Goal: Transaction & Acquisition: Book appointment/travel/reservation

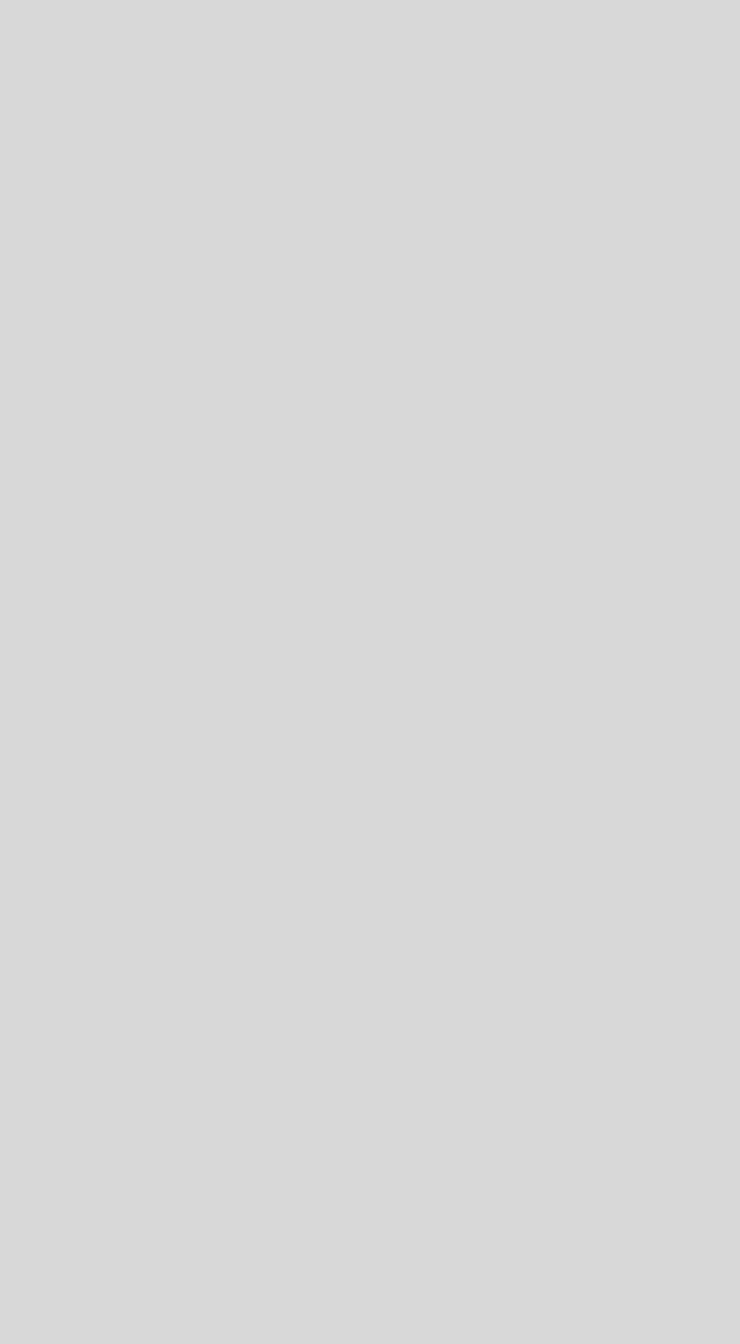
select select "pt"
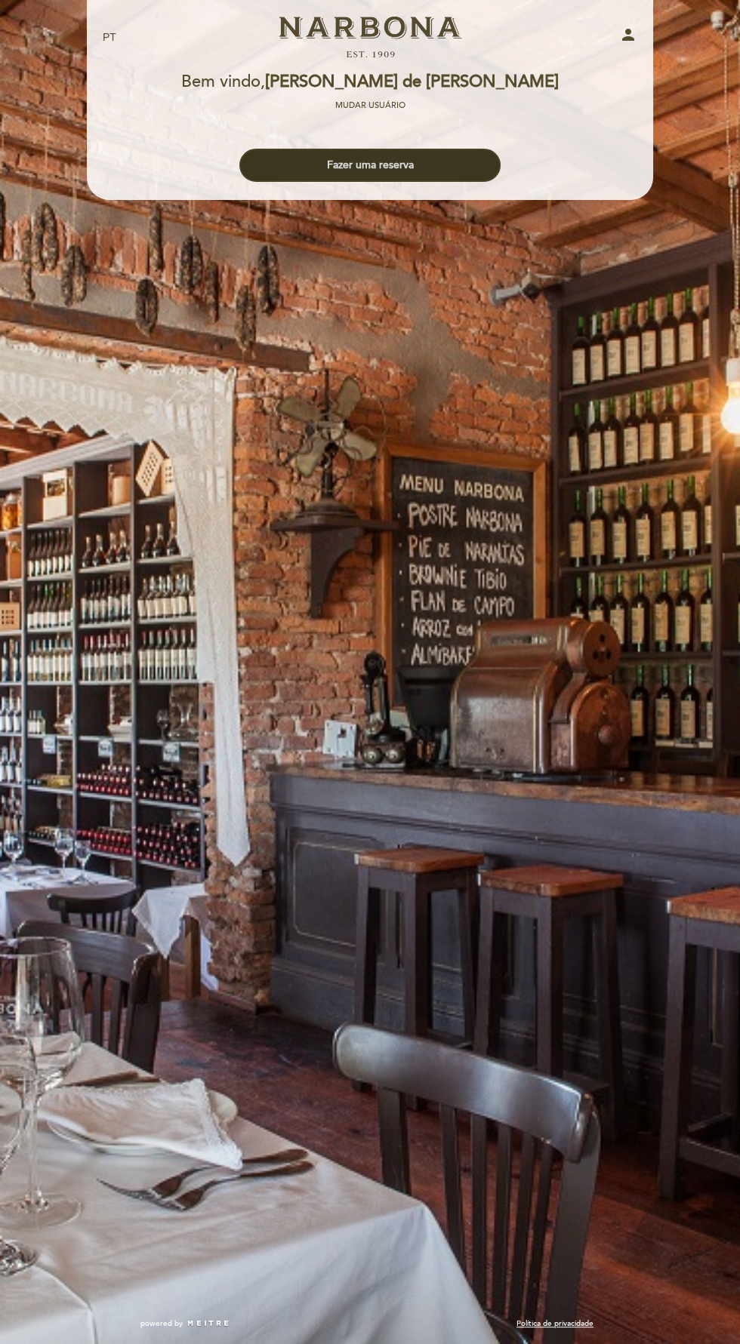
click at [460, 171] on button "Fazer uma reserva" at bounding box center [369, 165] width 261 height 33
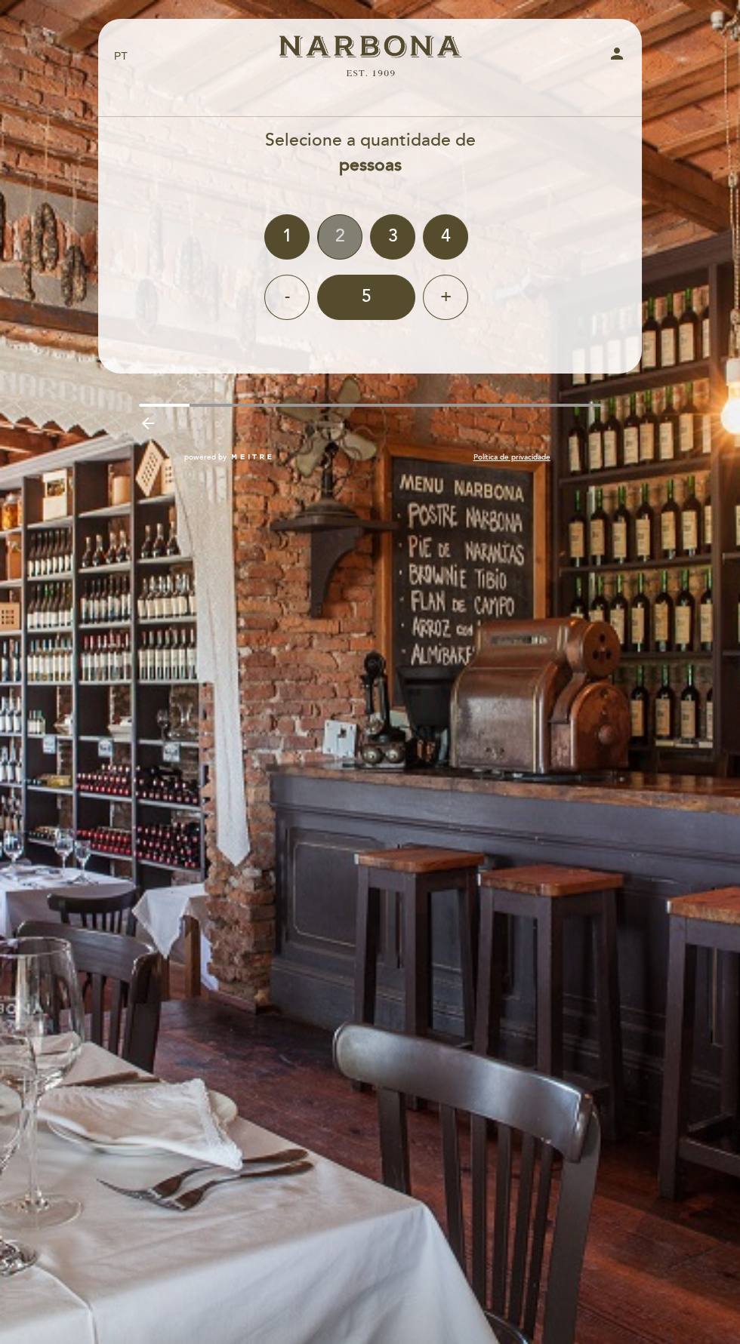
click at [362, 238] on div "2" at bounding box center [339, 236] width 45 height 45
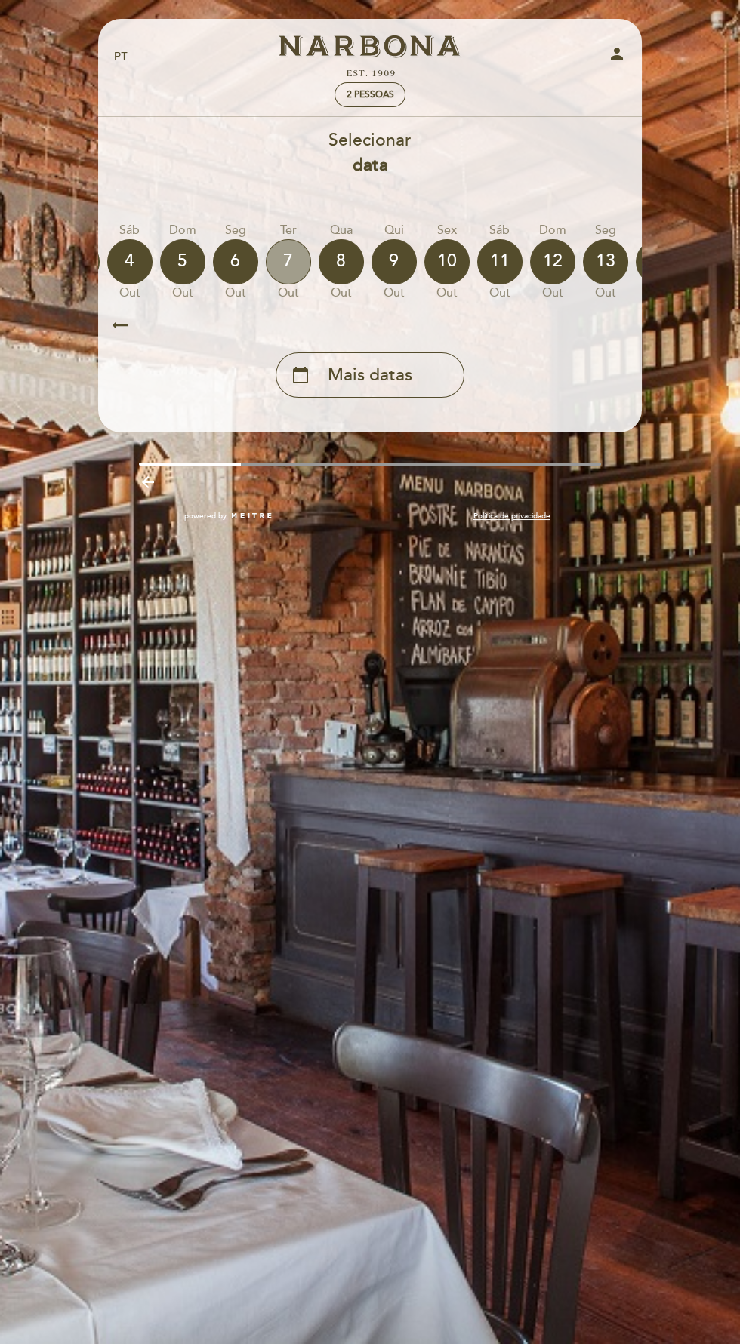
scroll to position [0, 469]
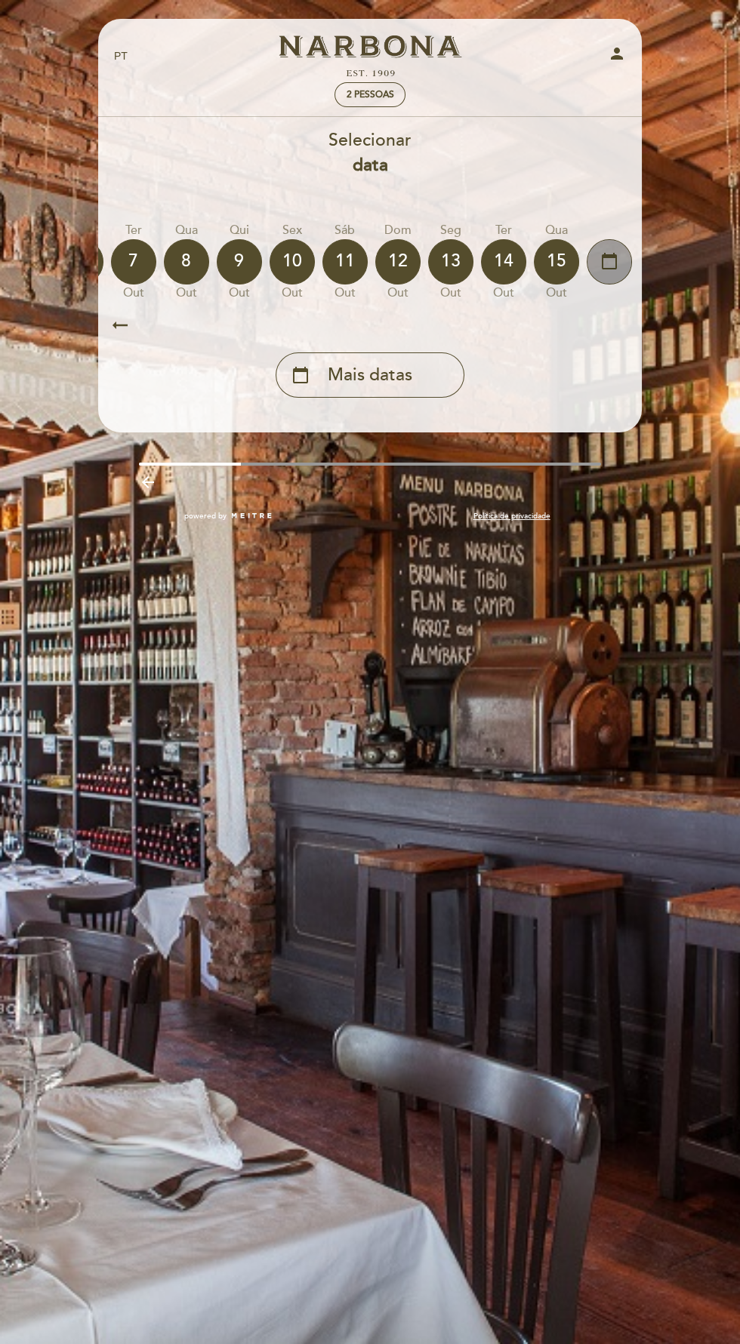
click at [621, 279] on div "calendar_today" at bounding box center [608, 261] width 45 height 45
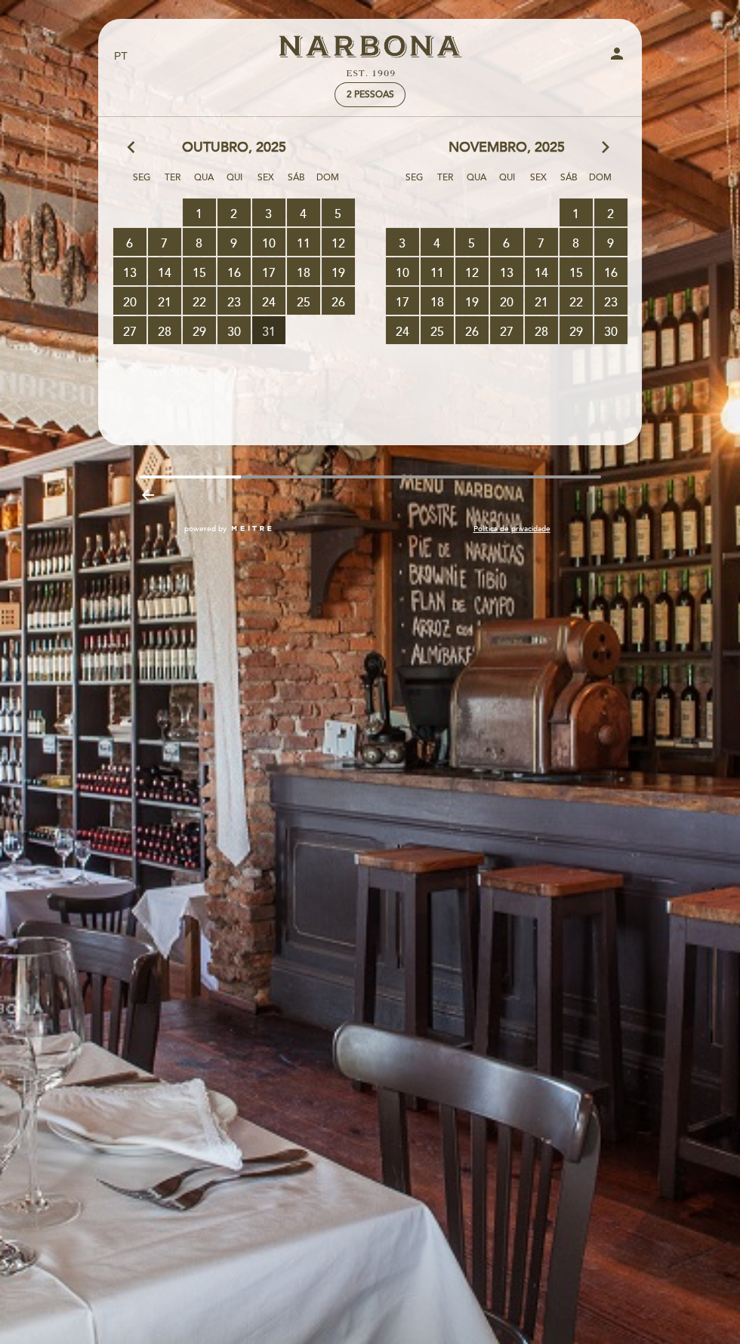
click at [268, 331] on span "31 RESERVAS DISPONÍVEIS" at bounding box center [268, 330] width 33 height 28
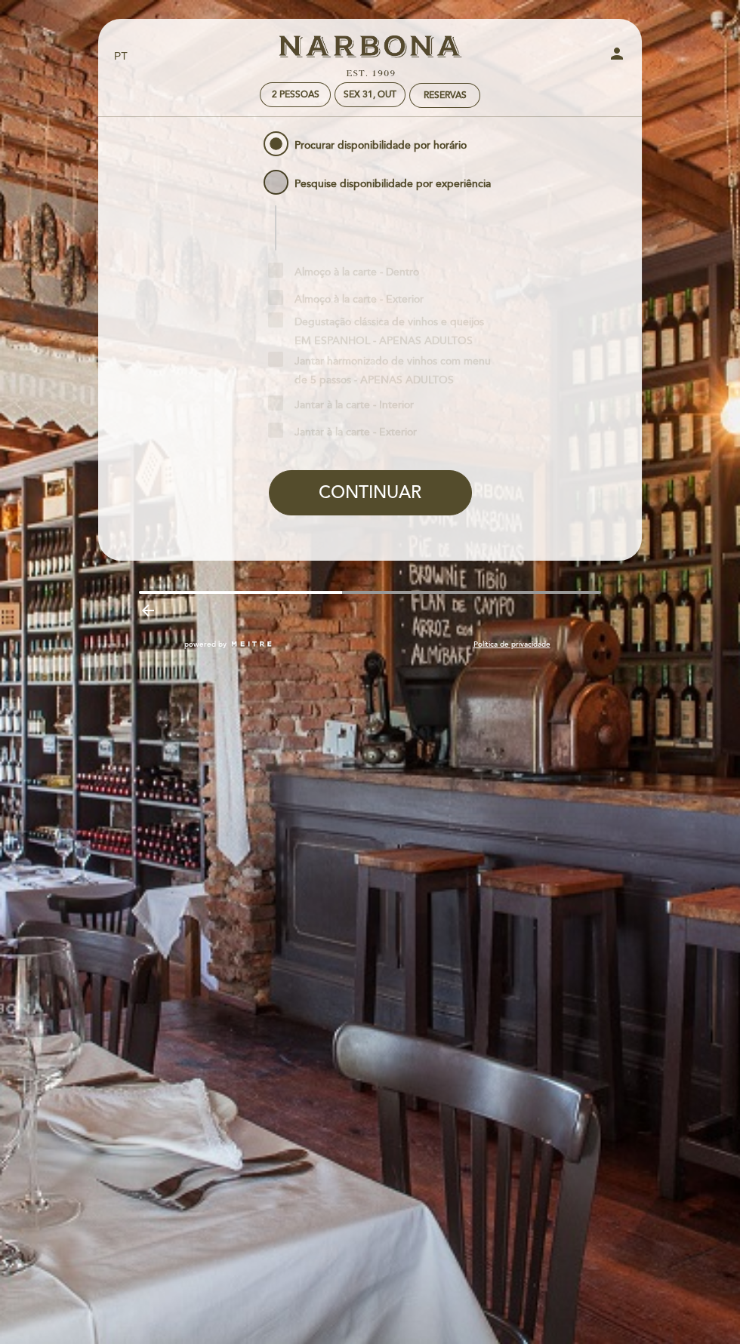
click at [281, 183] on span "Pesquise disponibilidade por experiência" at bounding box center [375, 176] width 230 height 19
click at [255, 177] on input "Pesquise disponibilidade por experiência" at bounding box center [250, 172] width 10 height 10
radio input "false"
radio input "true"
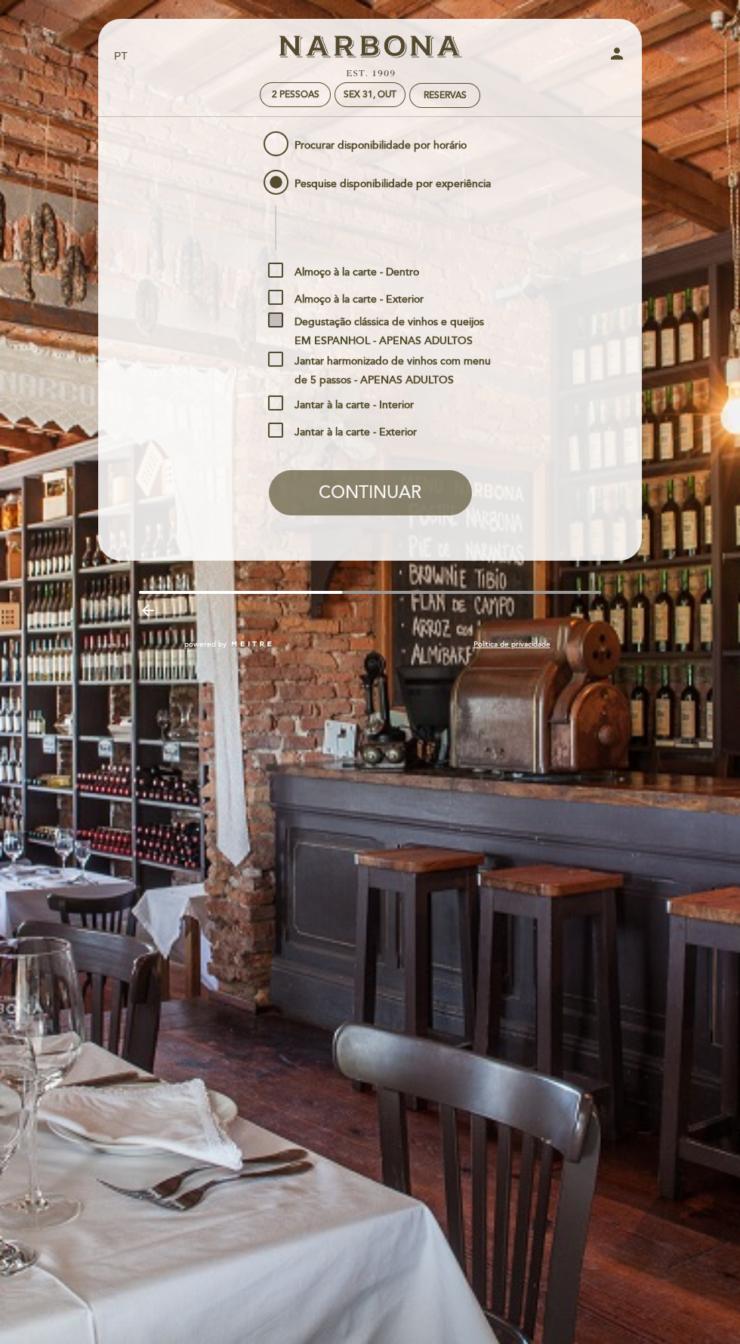
click at [272, 320] on span "Degustação clássica de vinhos e queijos EM ESPANHOL - APENAS ADULTOS" at bounding box center [381, 321] width 227 height 19
click at [272, 320] on input "Degustação clássica de vinhos e queijos EM ESPANHOL - APENAS ADULTOS" at bounding box center [273, 317] width 10 height 10
checkbox input "true"
click at [412, 500] on button "CONTINUAR" at bounding box center [370, 492] width 203 height 45
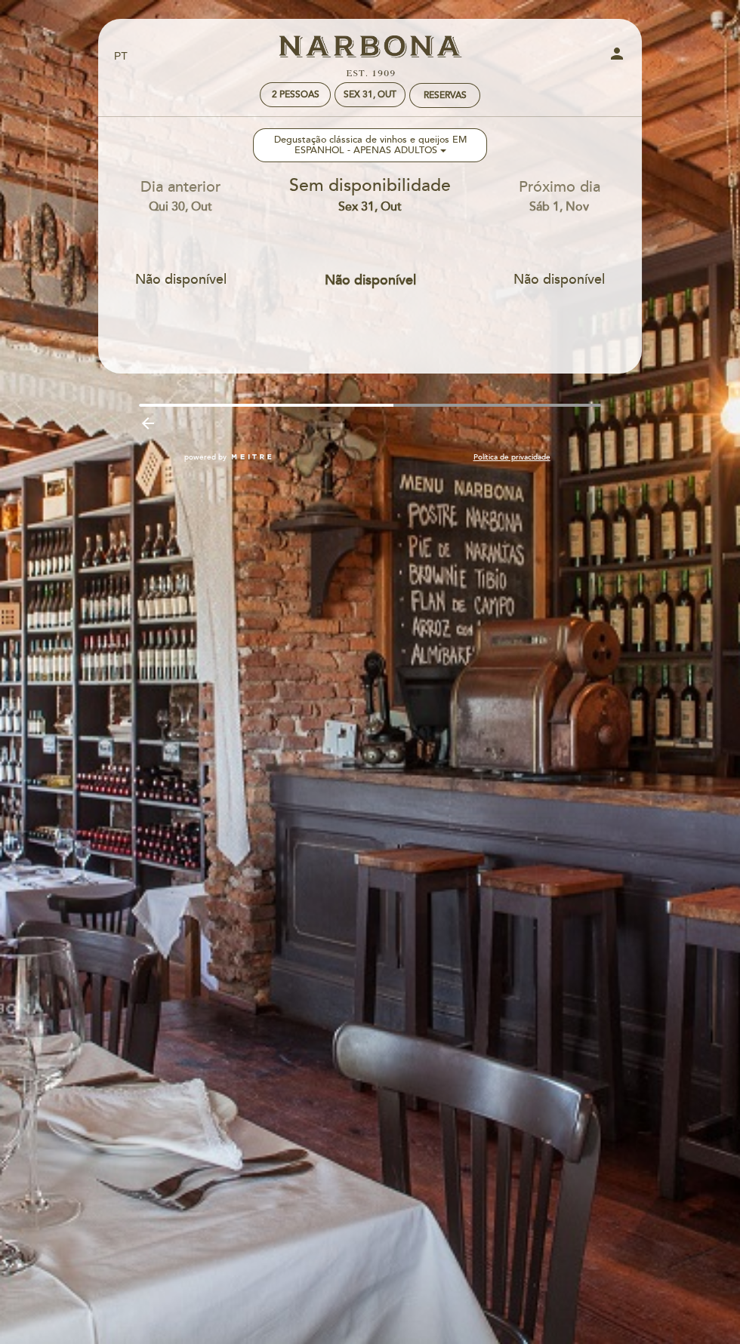
scroll to position [0, 0]
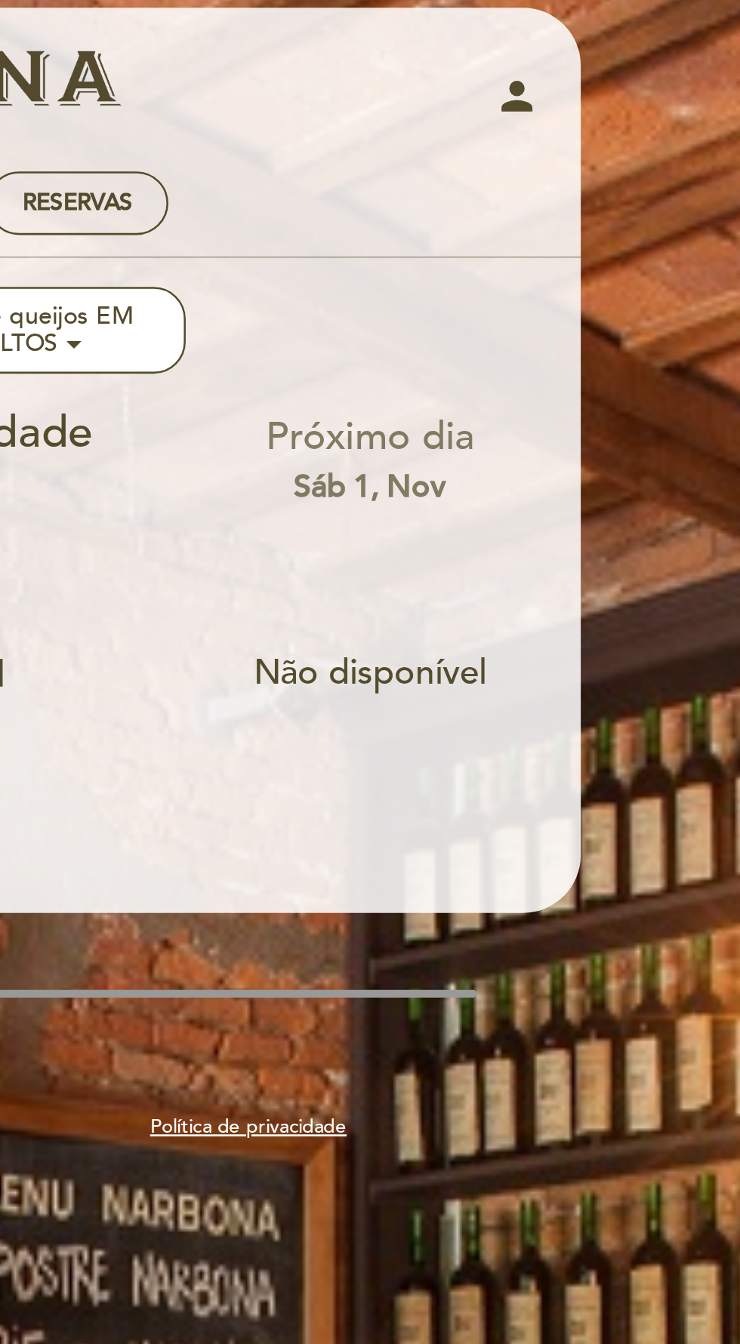
click at [611, 115] on div "EN ES PT Narbona Carmelo person 2 pessoas Sex 31, out RESERVAS" at bounding box center [370, 73] width 512 height 88
click at [636, 470] on div "powered by Política de privacidade" at bounding box center [370, 465] width 566 height 26
click at [587, 540] on div "EN ES PT Narbona Carmelo person 2 pessoas Sex 31, out RESERVAS Bem vindo Bem vi…" at bounding box center [370, 672] width 740 height 1344
